Goal: Information Seeking & Learning: Check status

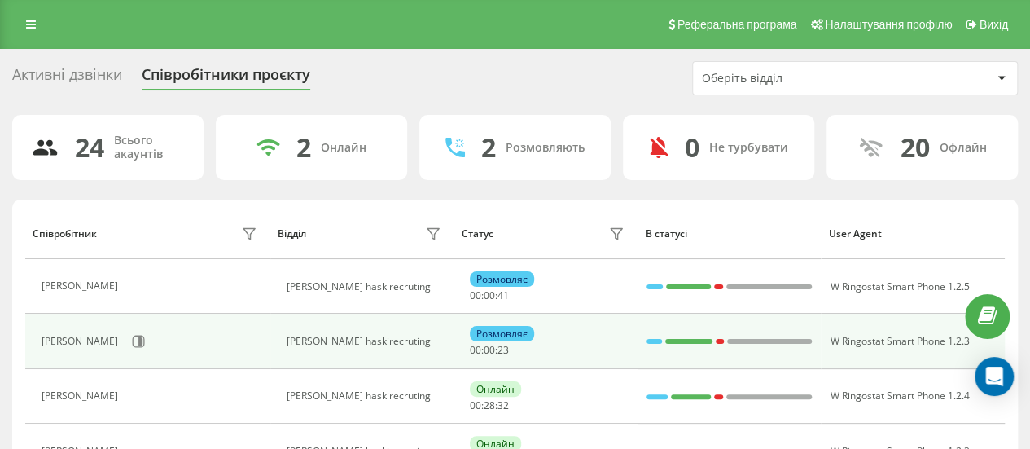
scroll to position [163, 0]
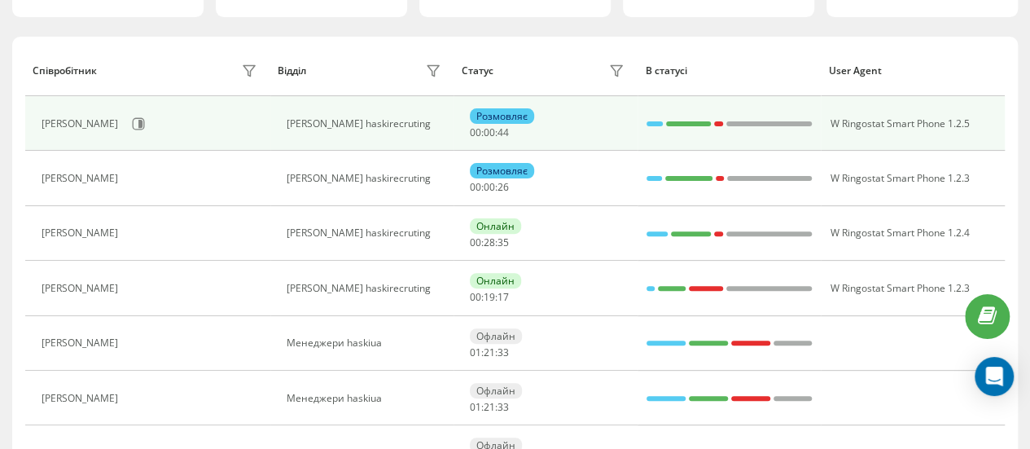
click at [437, 125] on div "[PERSON_NAME] haskirecruting" at bounding box center [366, 123] width 159 height 11
